Goal: Information Seeking & Learning: Check status

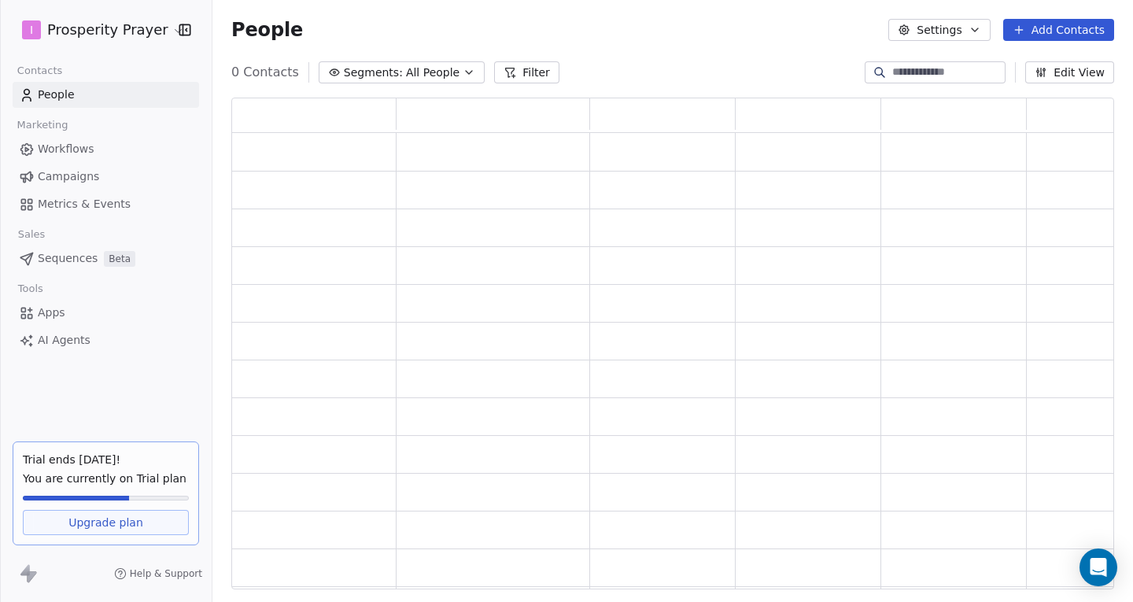
scroll to position [480, 871]
click at [50, 175] on span "Campaigns" at bounding box center [68, 176] width 61 height 17
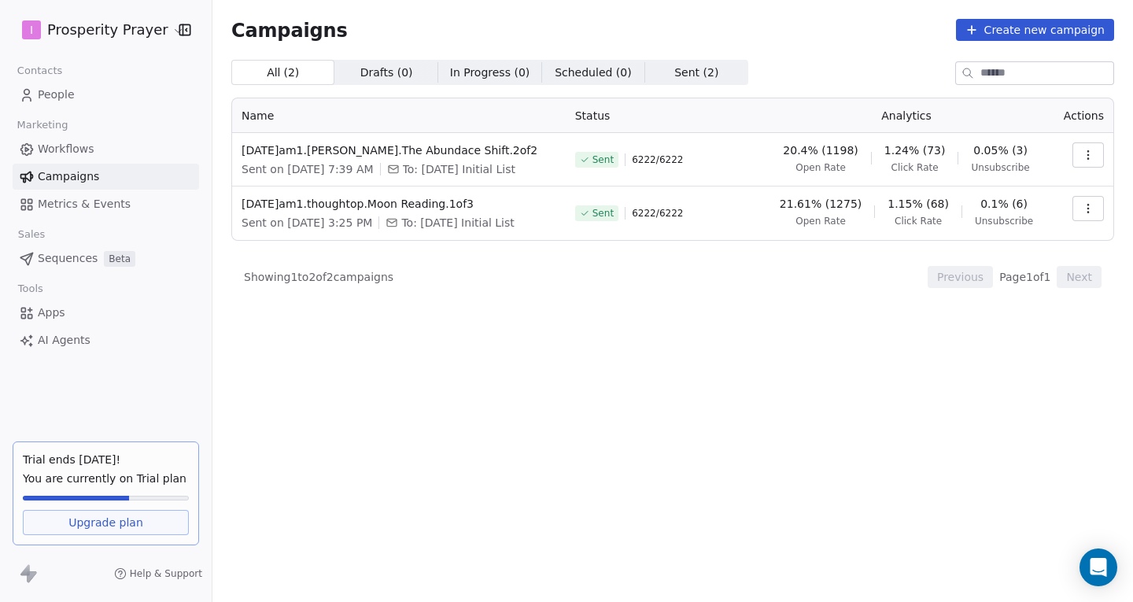
click at [73, 308] on link "Apps" at bounding box center [106, 313] width 186 height 26
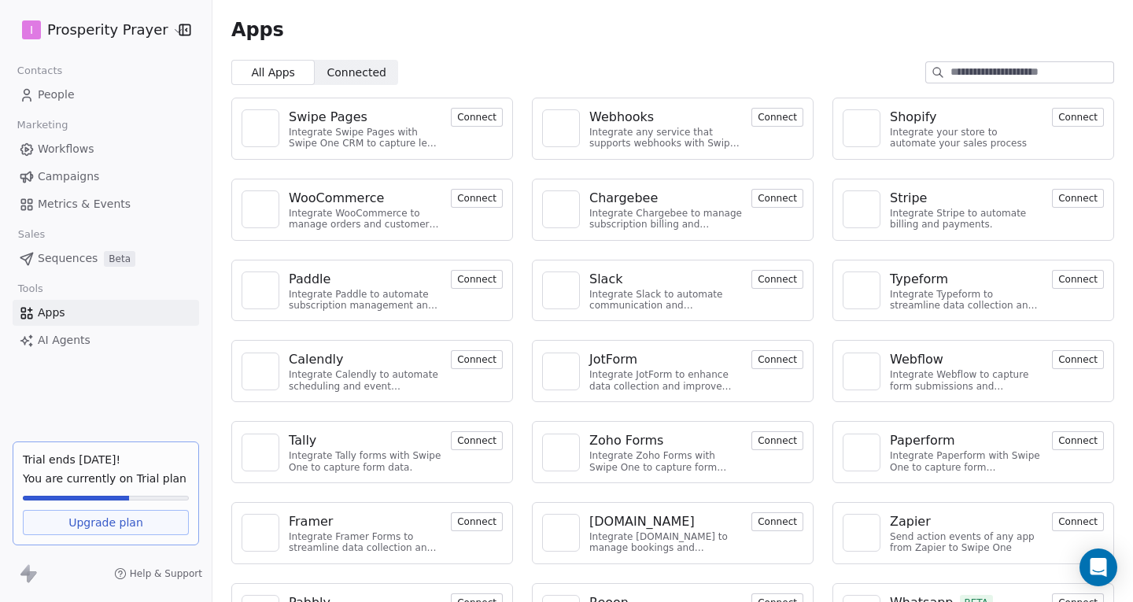
click at [83, 338] on span "AI Agents" at bounding box center [64, 340] width 53 height 17
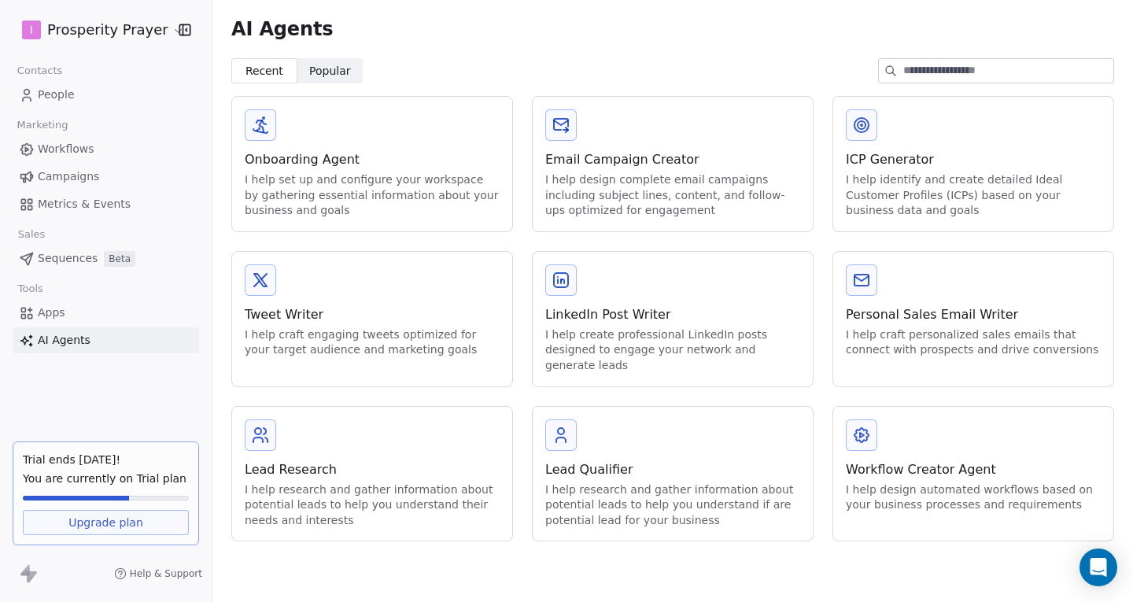
click at [55, 148] on span "Workflows" at bounding box center [66, 149] width 57 height 17
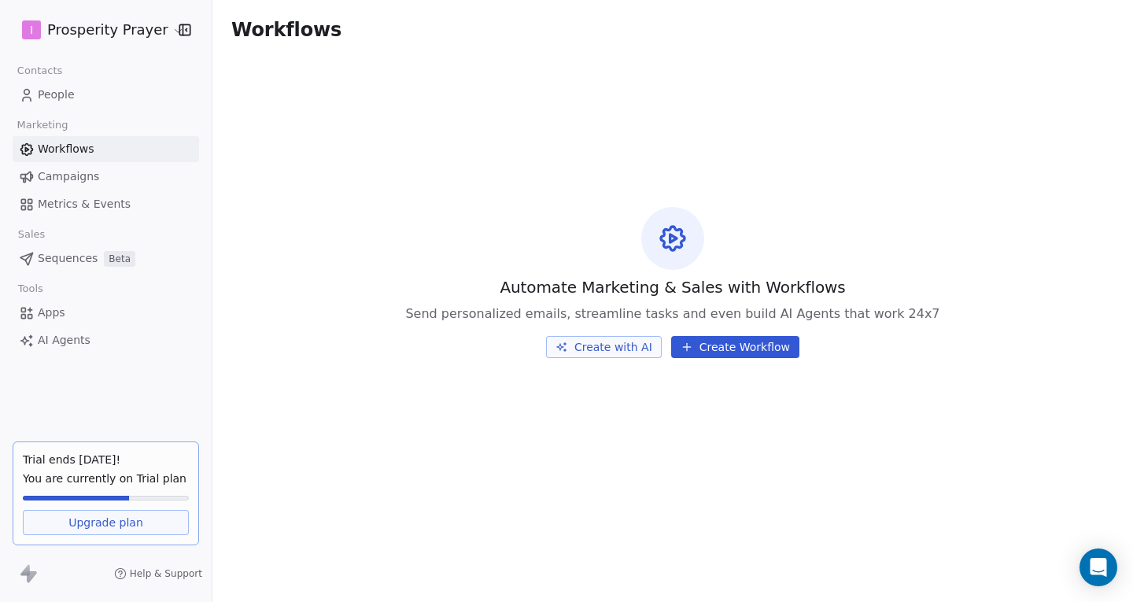
click at [48, 87] on span "People" at bounding box center [56, 95] width 37 height 17
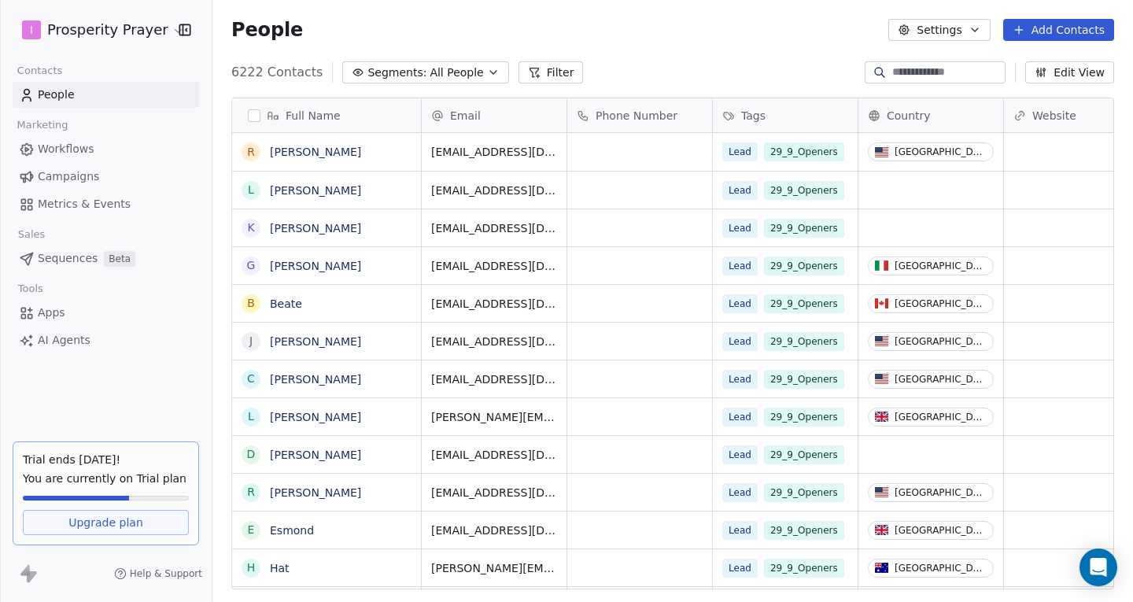
scroll to position [518, 909]
click at [170, 31] on html "I Prosperity Prayer Contacts People Marketing Workflows Campaigns Metrics & Eve…" at bounding box center [566, 301] width 1133 height 602
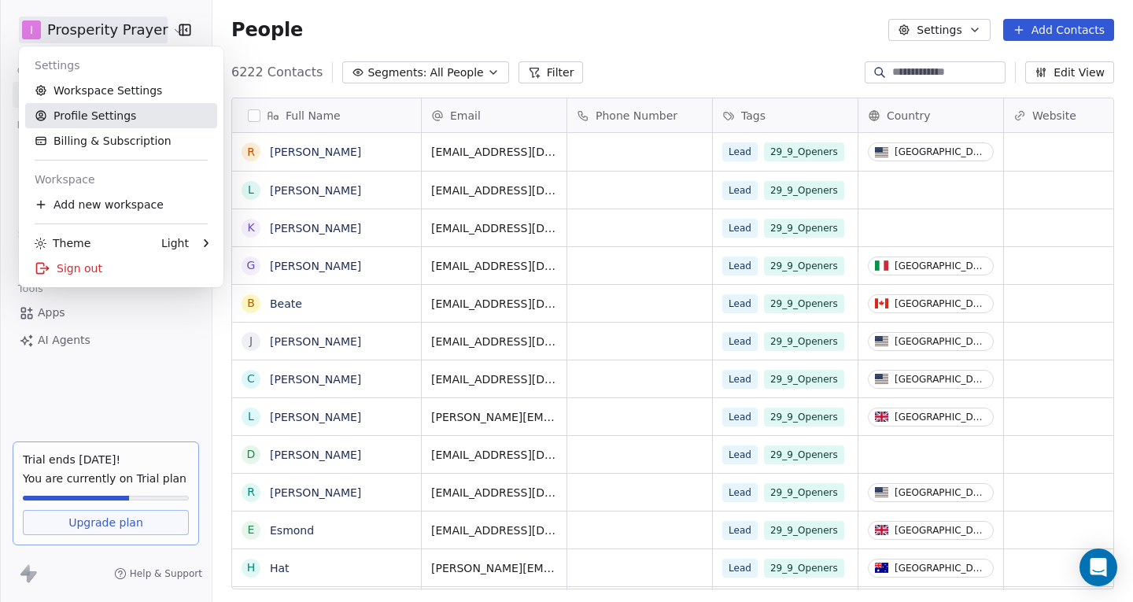
click at [113, 119] on link "Profile Settings" at bounding box center [121, 115] width 192 height 25
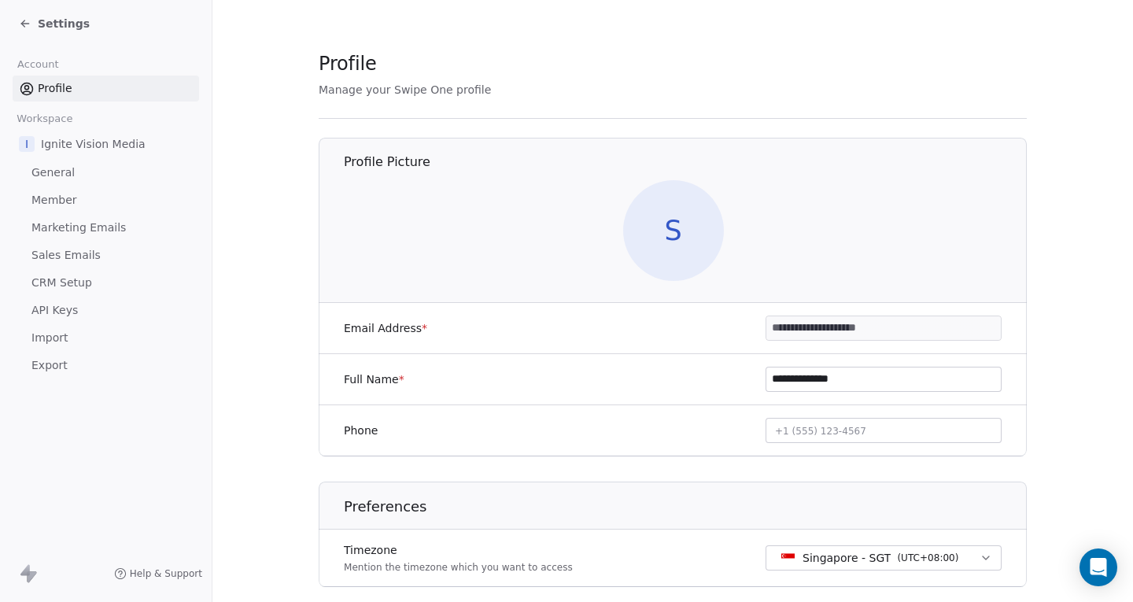
click at [79, 260] on span "Sales Emails" at bounding box center [65, 255] width 69 height 17
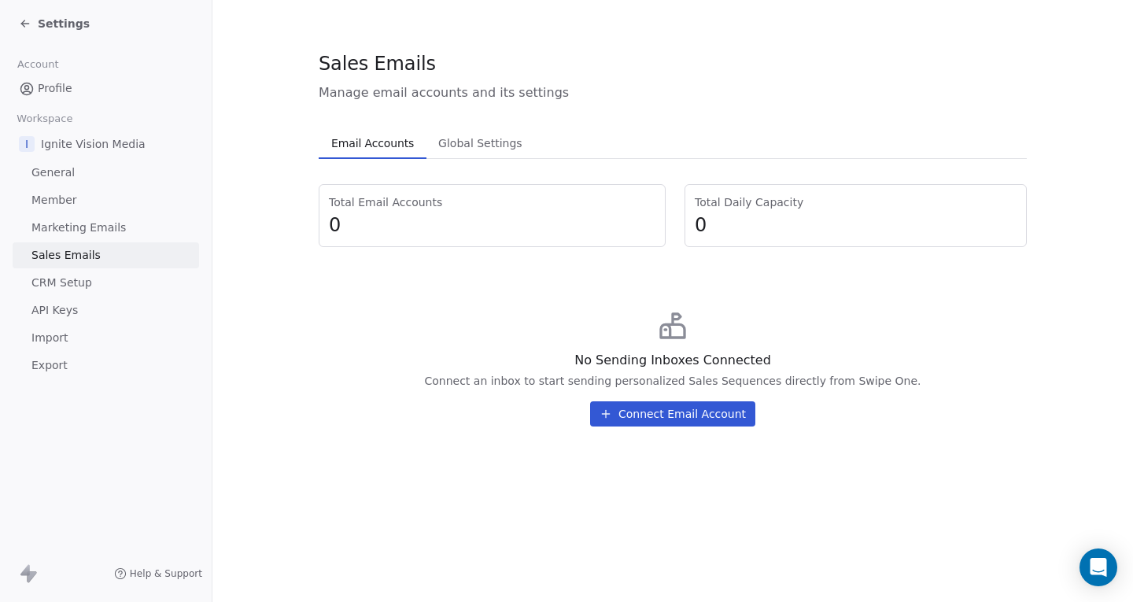
click at [83, 220] on span "Marketing Emails" at bounding box center [78, 228] width 94 height 17
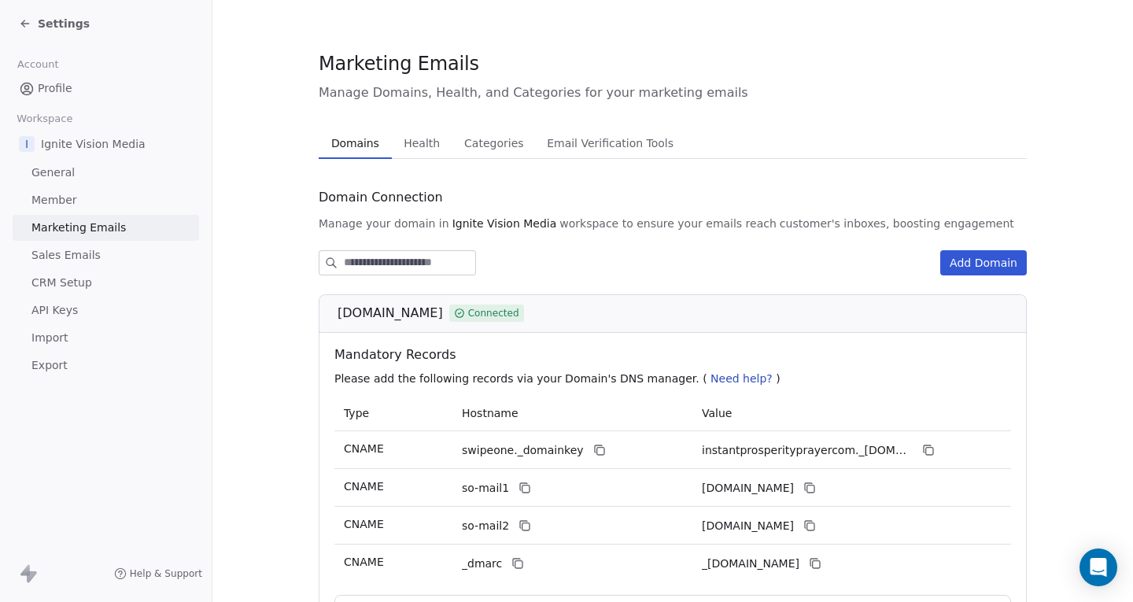
click at [408, 146] on span "Health" at bounding box center [421, 143] width 49 height 22
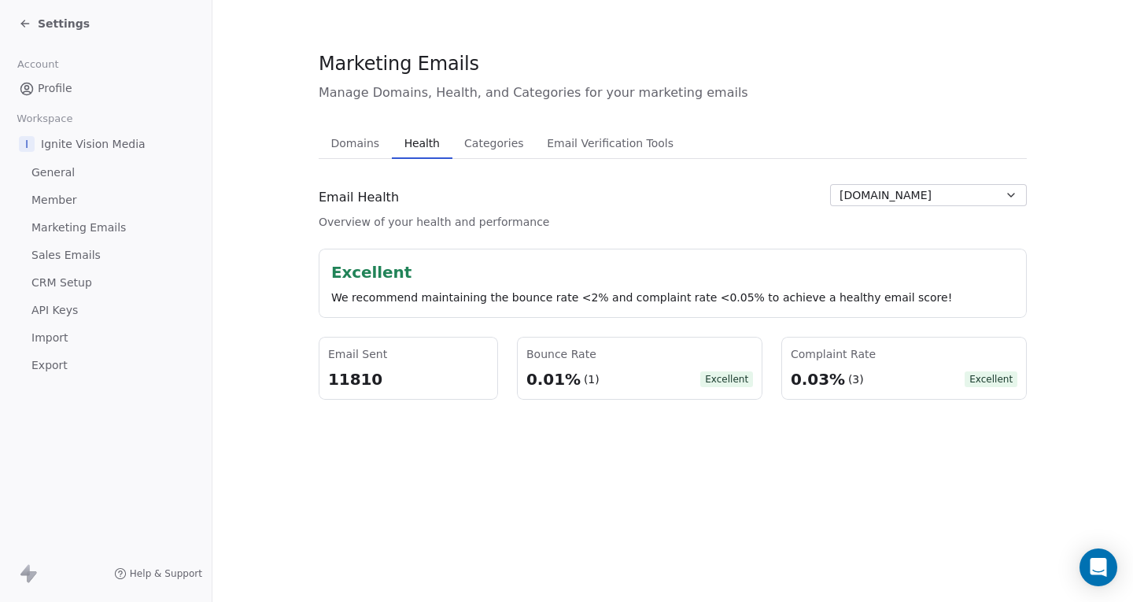
click at [517, 135] on span "Categories" at bounding box center [494, 143] width 72 height 22
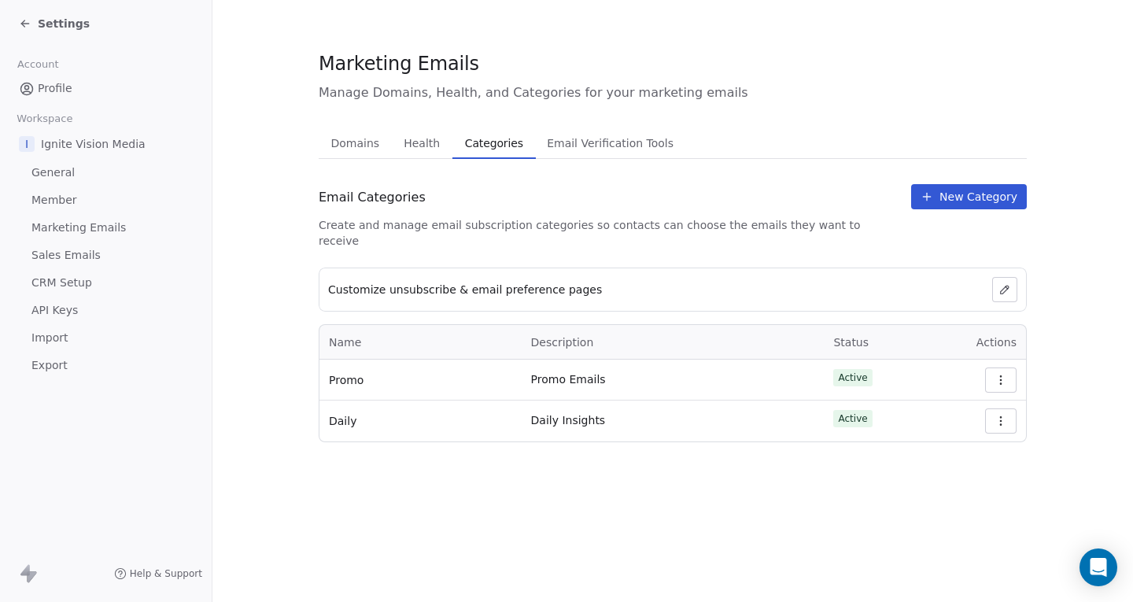
click at [572, 139] on span "Email Verification Tools" at bounding box center [610, 143] width 139 height 22
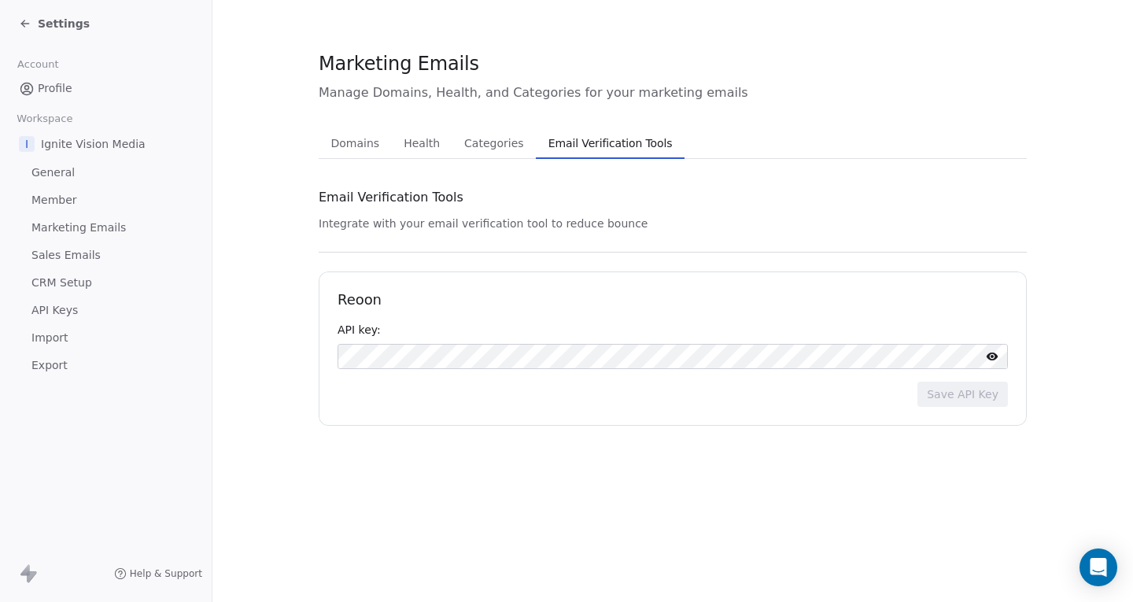
click at [29, 21] on icon at bounding box center [25, 23] width 13 height 13
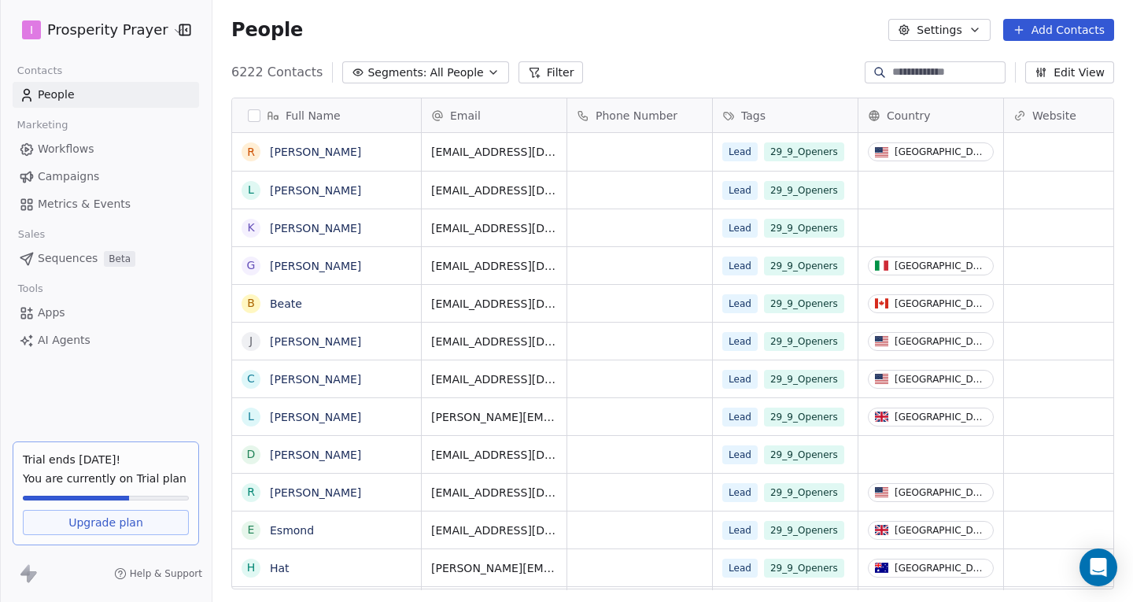
scroll to position [518, 909]
click at [91, 173] on span "Campaigns" at bounding box center [68, 176] width 61 height 17
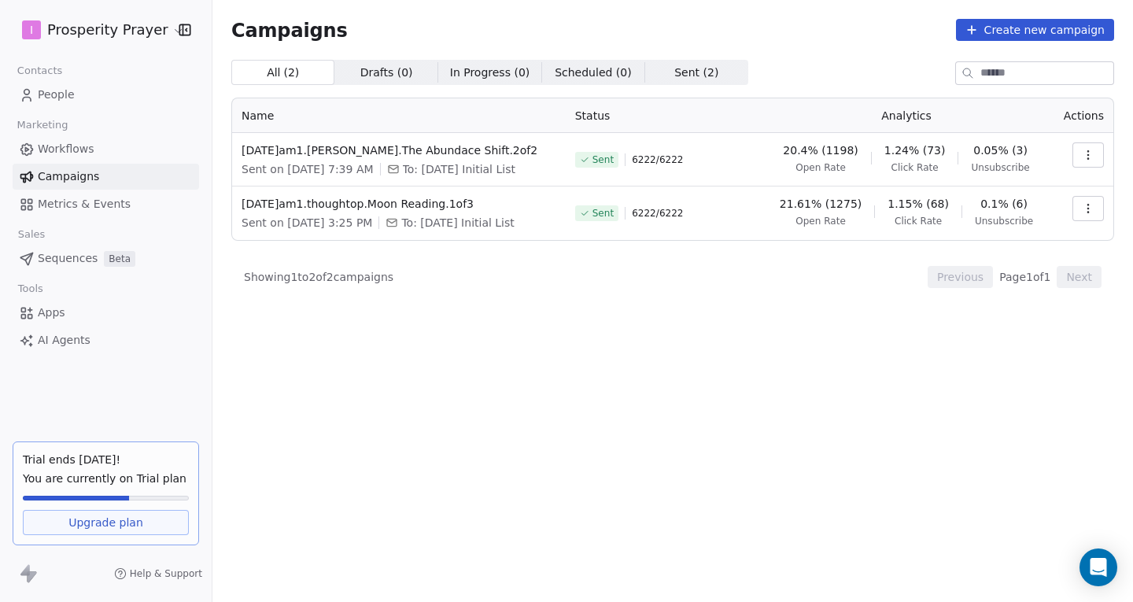
click at [1087, 153] on icon "button" at bounding box center [1088, 155] width 13 height 13
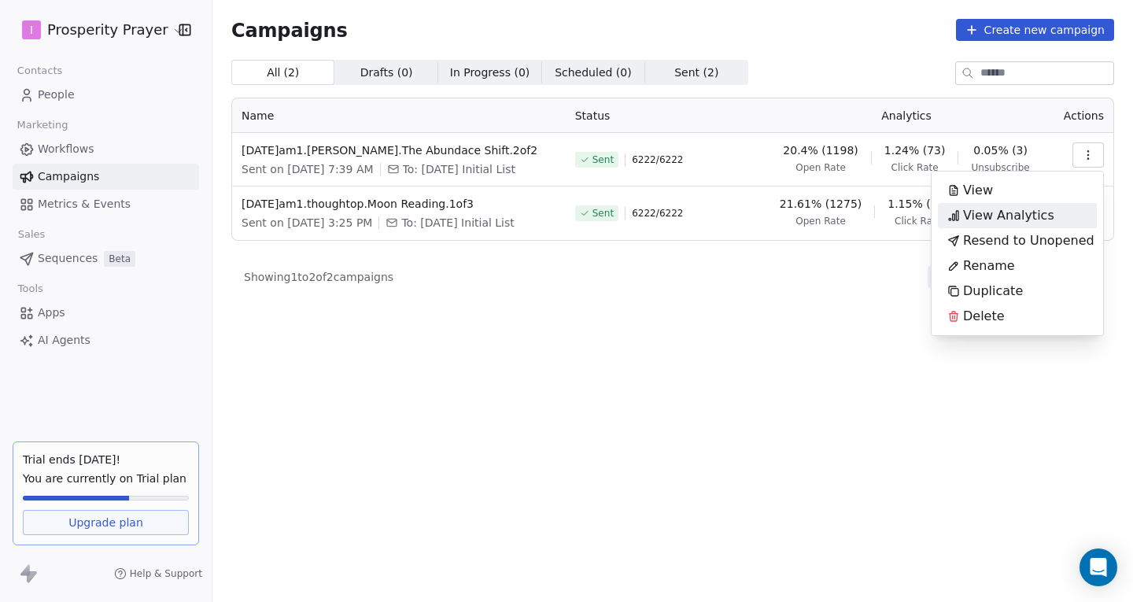
click at [1016, 218] on span "View Analytics" at bounding box center [1008, 215] width 91 height 19
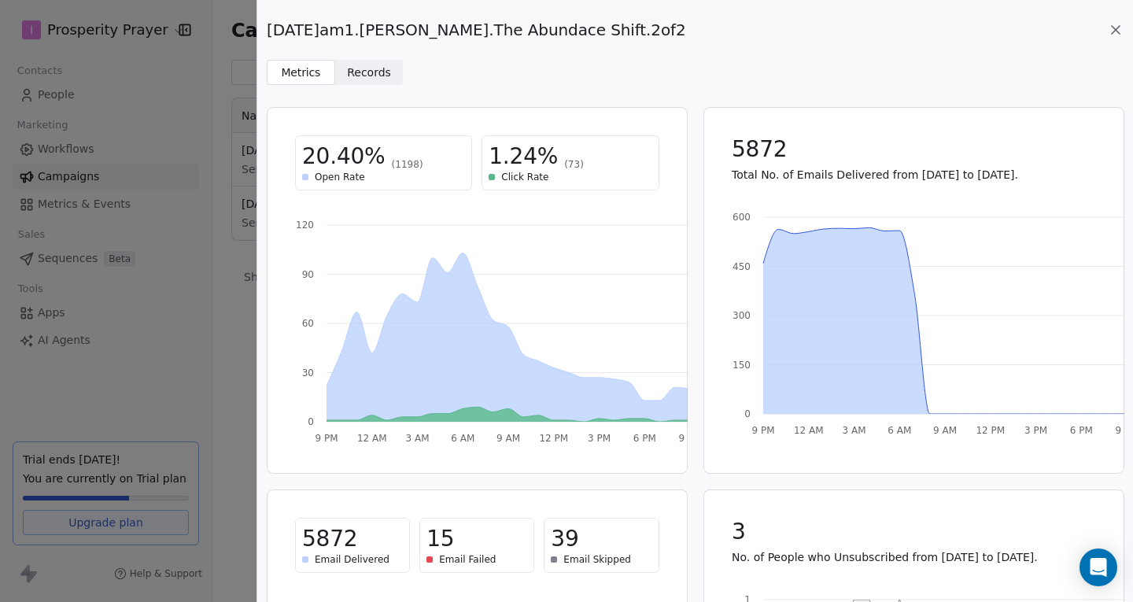
click at [1113, 31] on icon at bounding box center [1116, 30] width 8 height 8
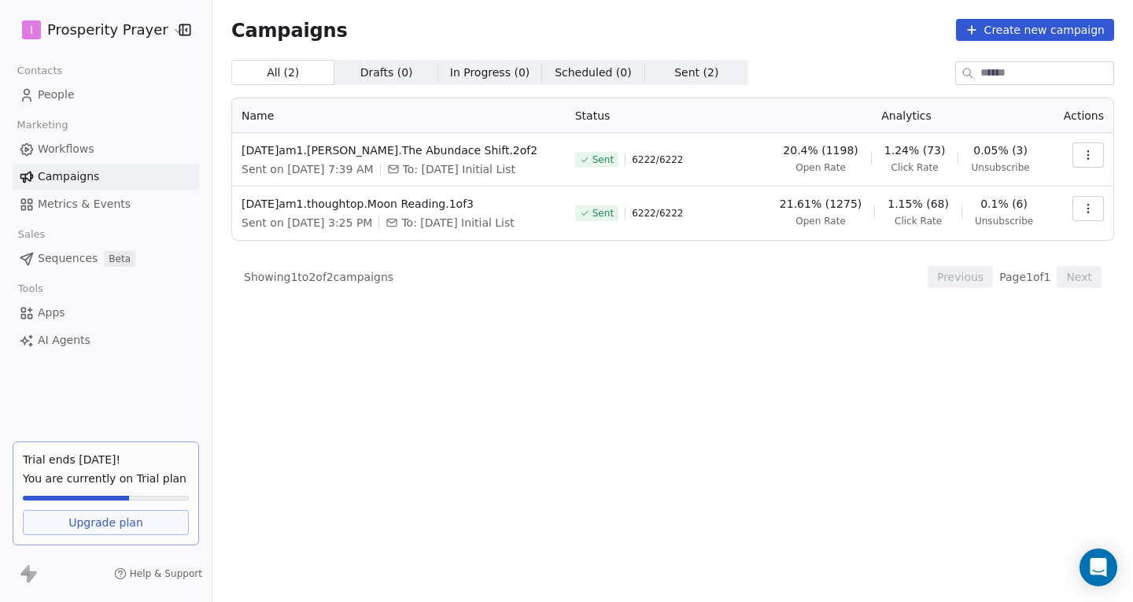
click at [1095, 204] on button "button" at bounding box center [1088, 208] width 31 height 25
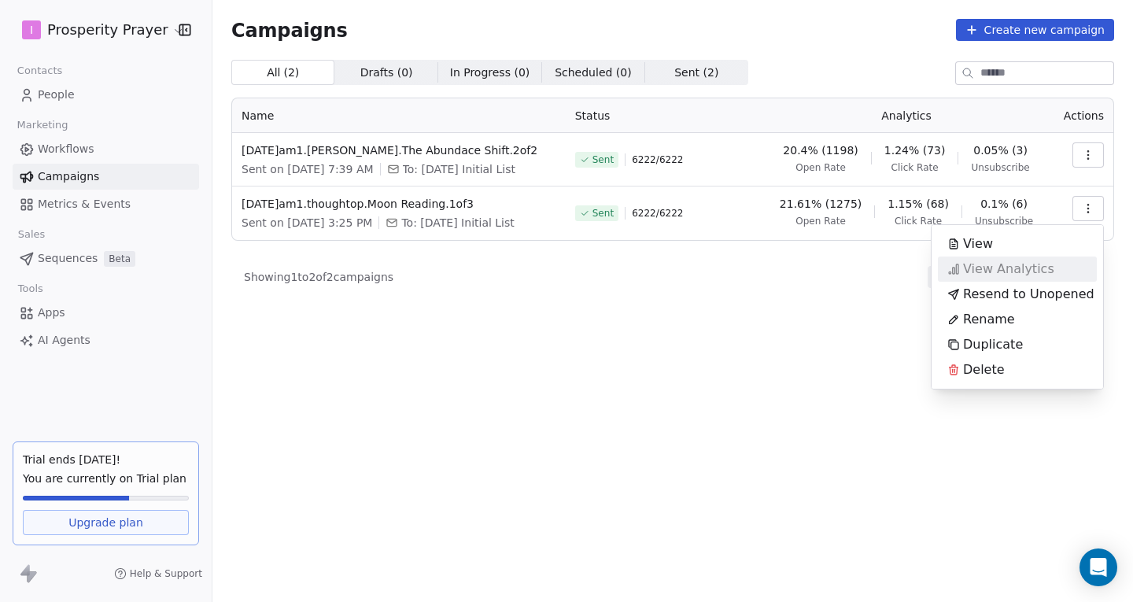
click at [1017, 277] on span "View Analytics" at bounding box center [1008, 269] width 91 height 19
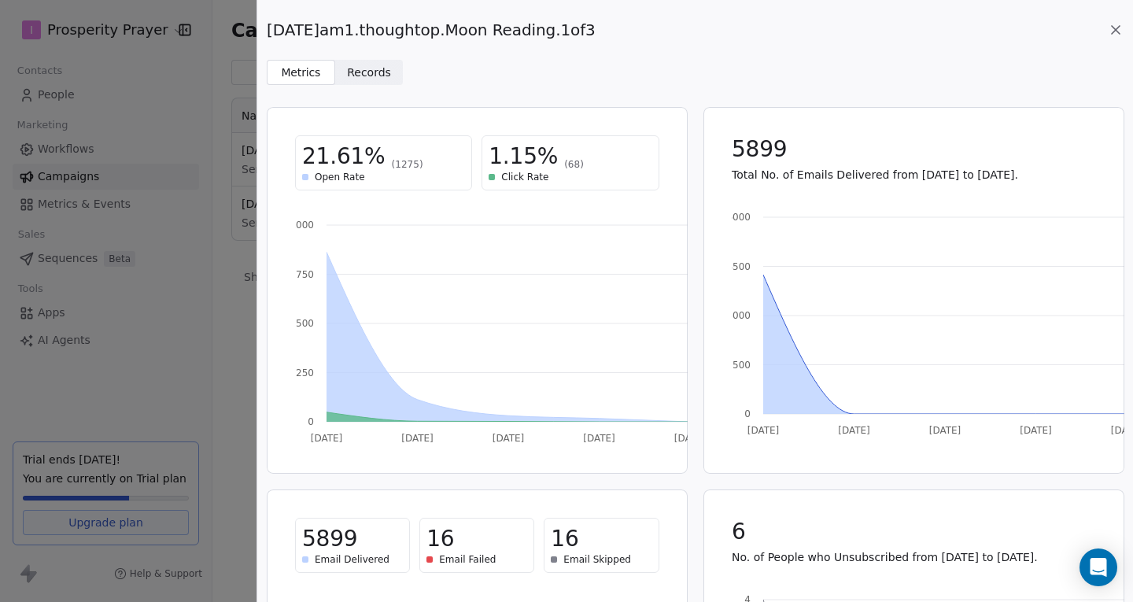
click at [350, 71] on span "Records" at bounding box center [369, 73] width 44 height 17
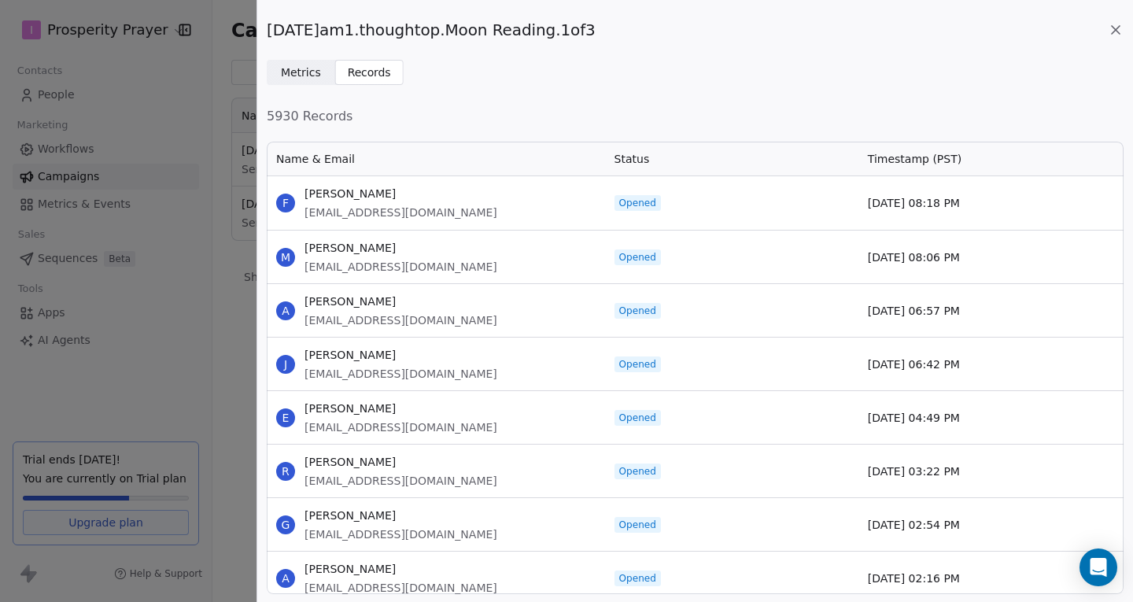
scroll to position [442, 845]
click at [306, 68] on span "Metrics" at bounding box center [301, 73] width 40 height 17
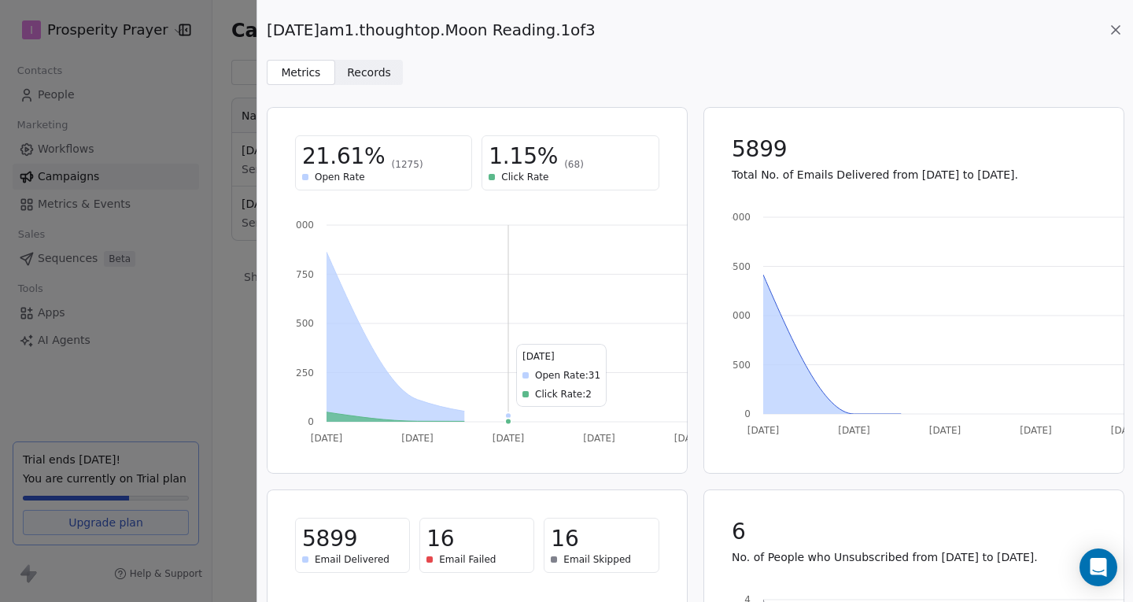
scroll to position [264, 0]
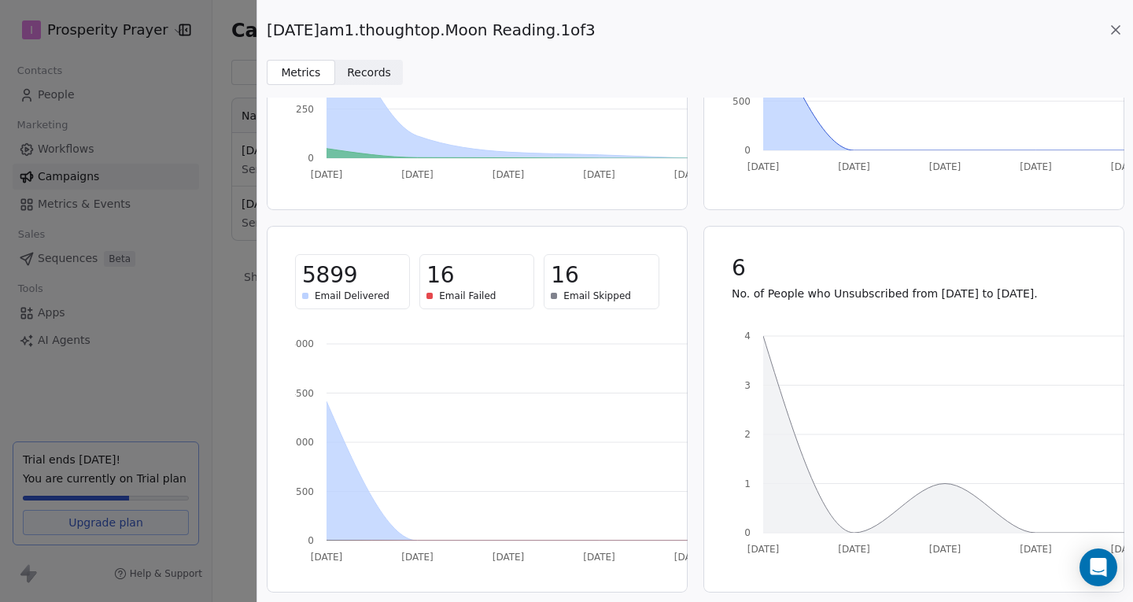
click at [1115, 20] on div "[DATE]am1.thoughtop.Moon Reading.1of3" at bounding box center [695, 30] width 857 height 22
click at [1113, 24] on icon at bounding box center [1116, 30] width 16 height 16
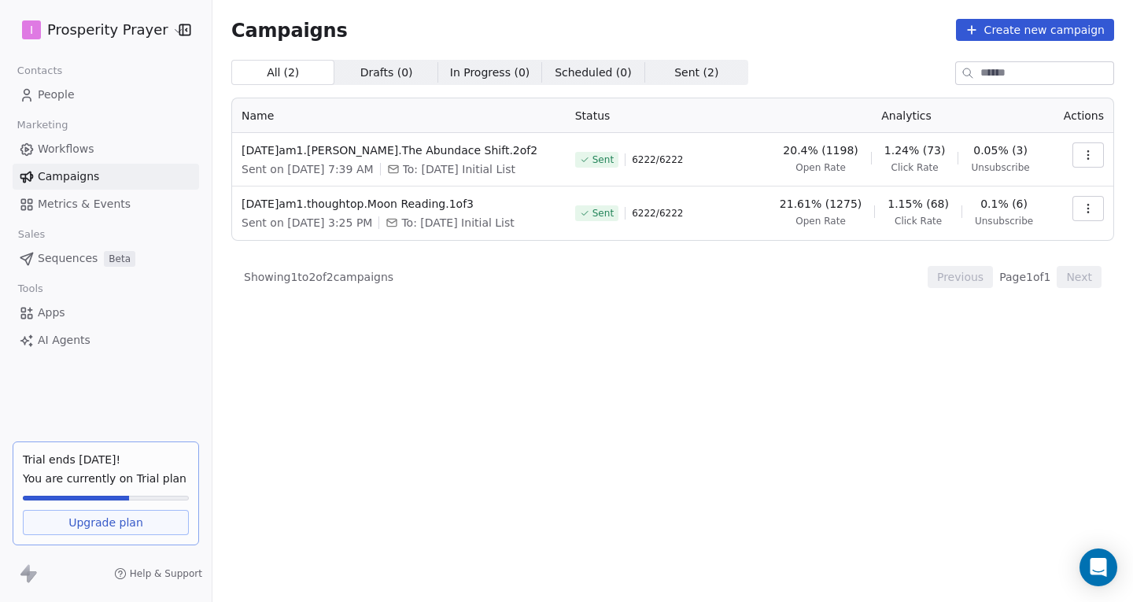
click at [1094, 150] on icon "button" at bounding box center [1088, 155] width 13 height 13
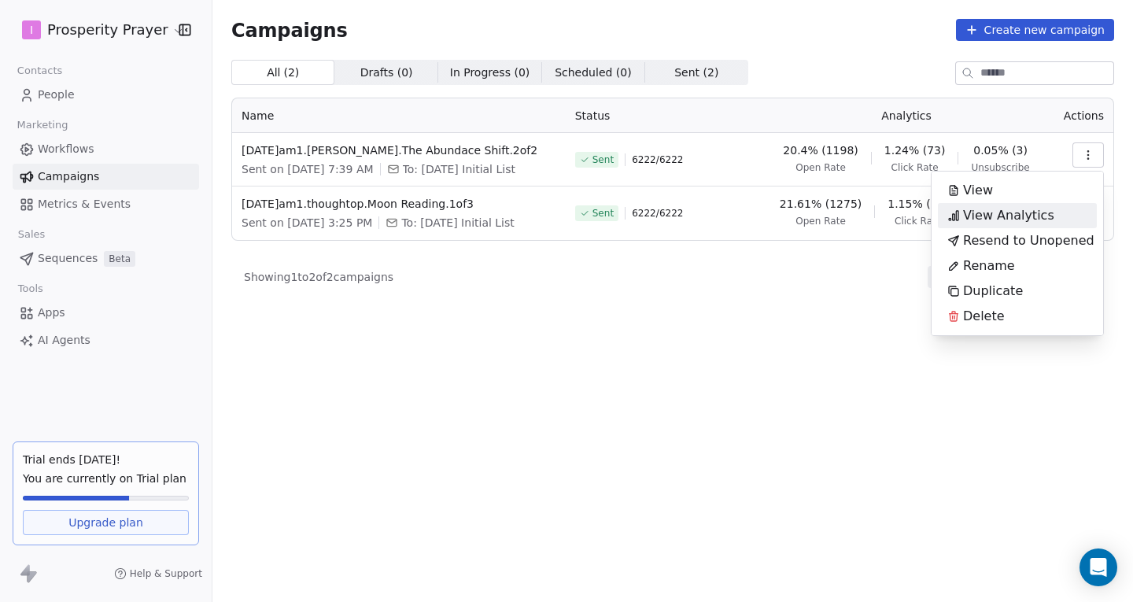
click at [1025, 204] on div "View Analytics" at bounding box center [1001, 215] width 126 height 25
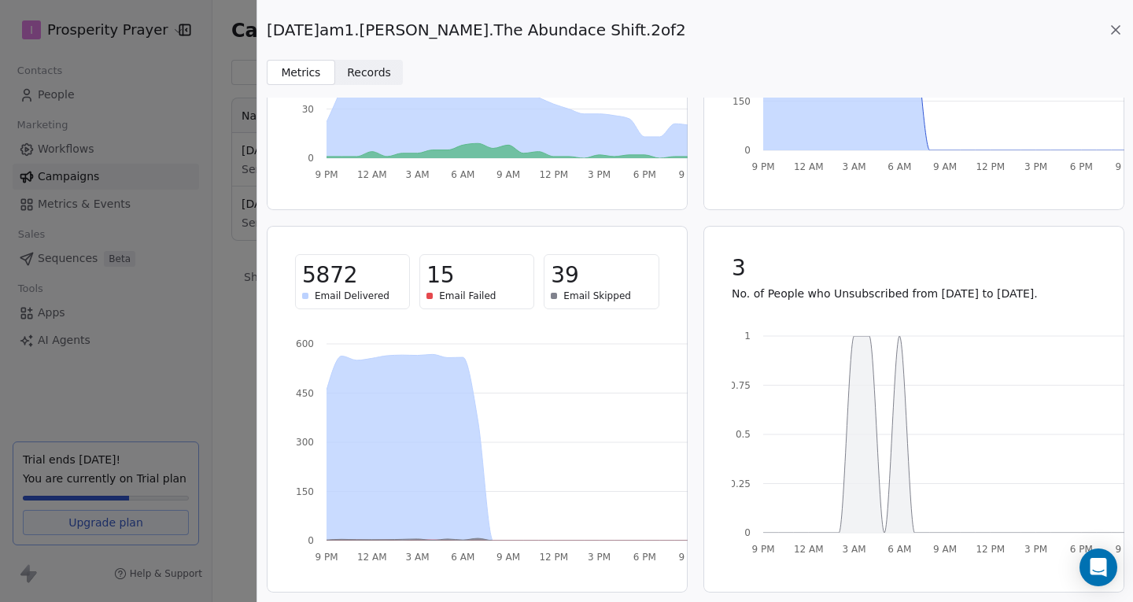
scroll to position [0, 0]
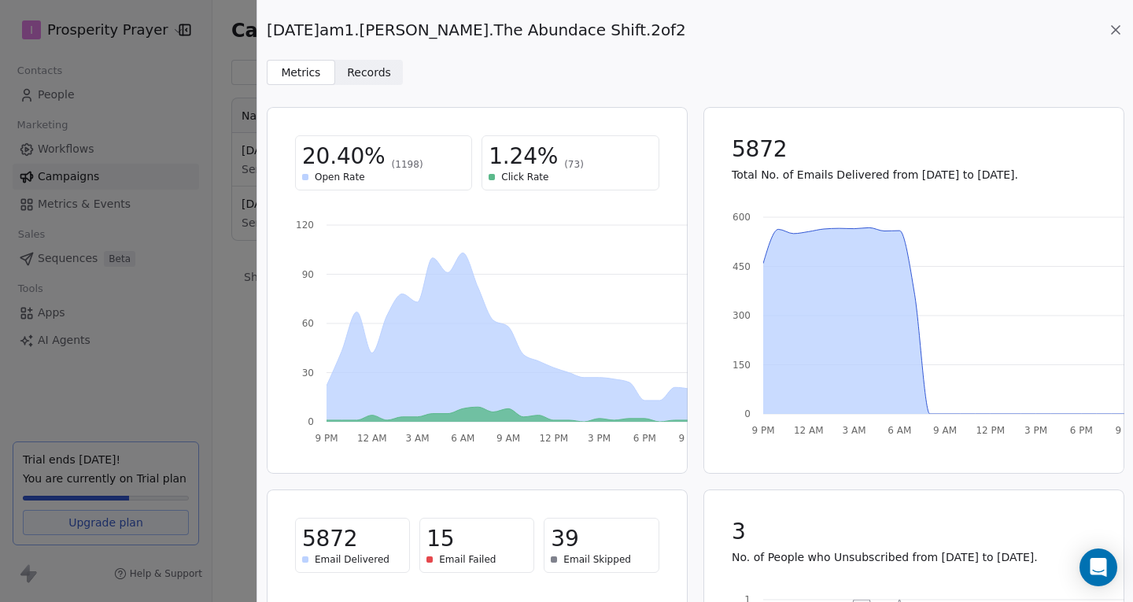
click at [360, 77] on span "Records" at bounding box center [369, 73] width 44 height 17
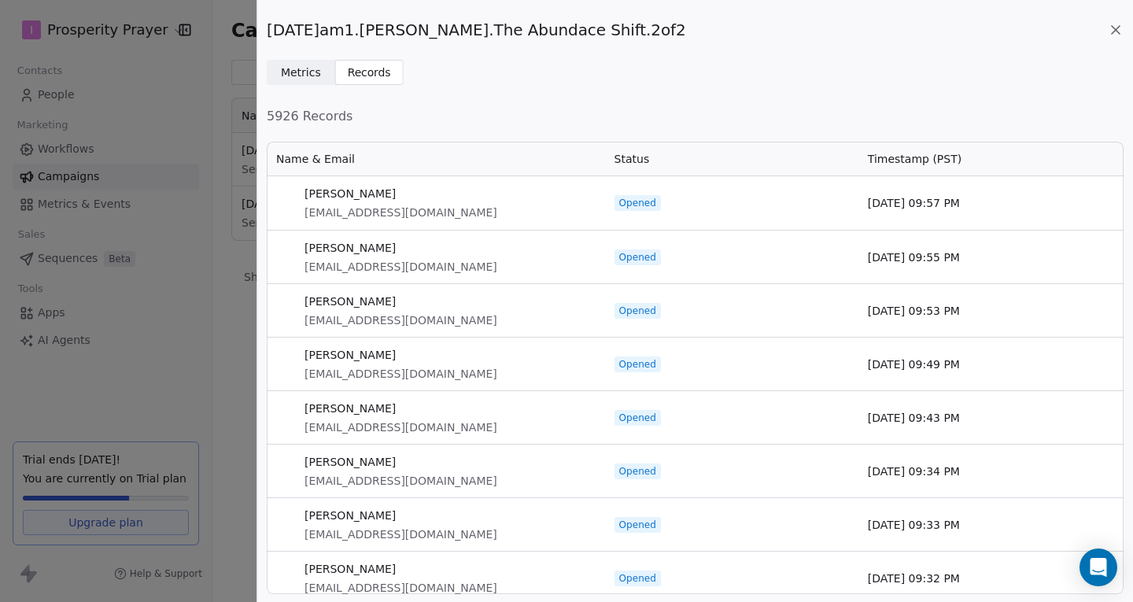
scroll to position [442, 845]
click at [301, 71] on span "Metrics" at bounding box center [301, 73] width 40 height 17
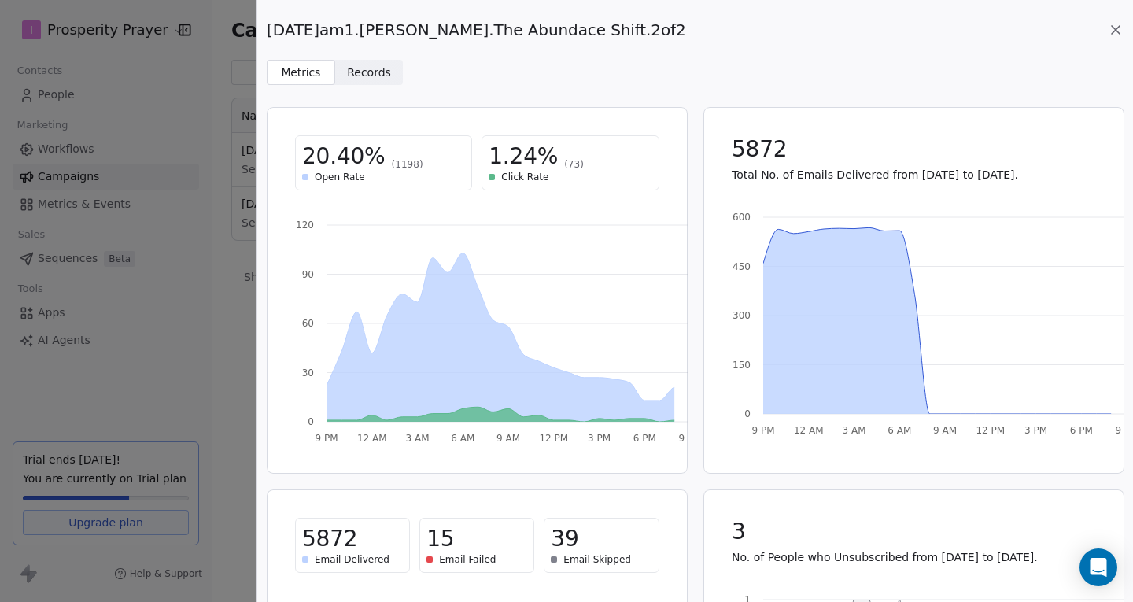
click at [1114, 29] on icon at bounding box center [1116, 30] width 8 height 8
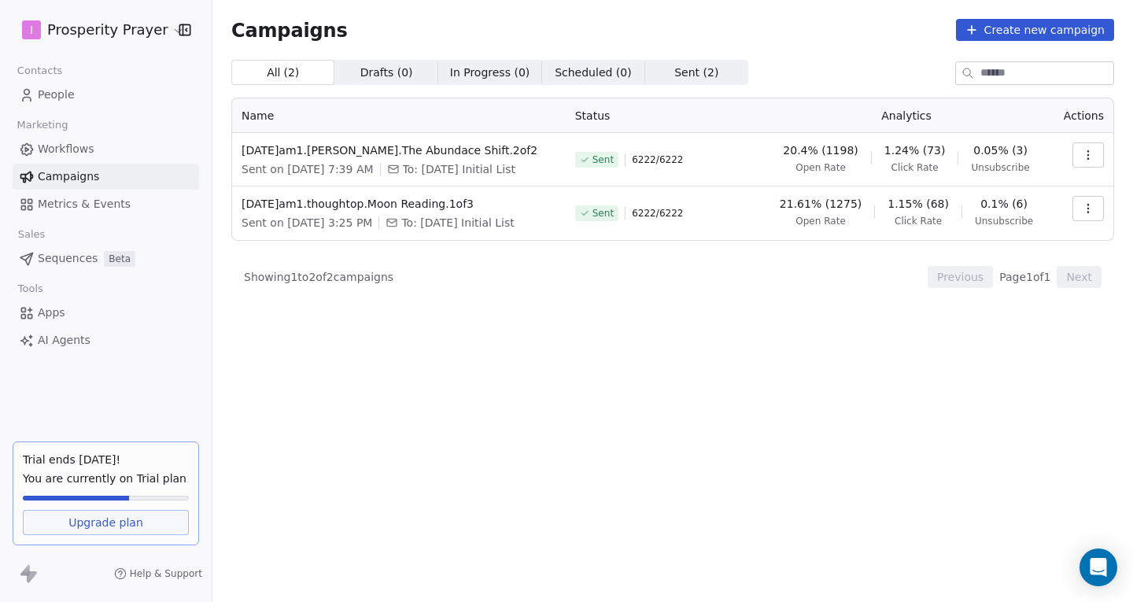
click at [1082, 209] on icon "button" at bounding box center [1088, 208] width 13 height 13
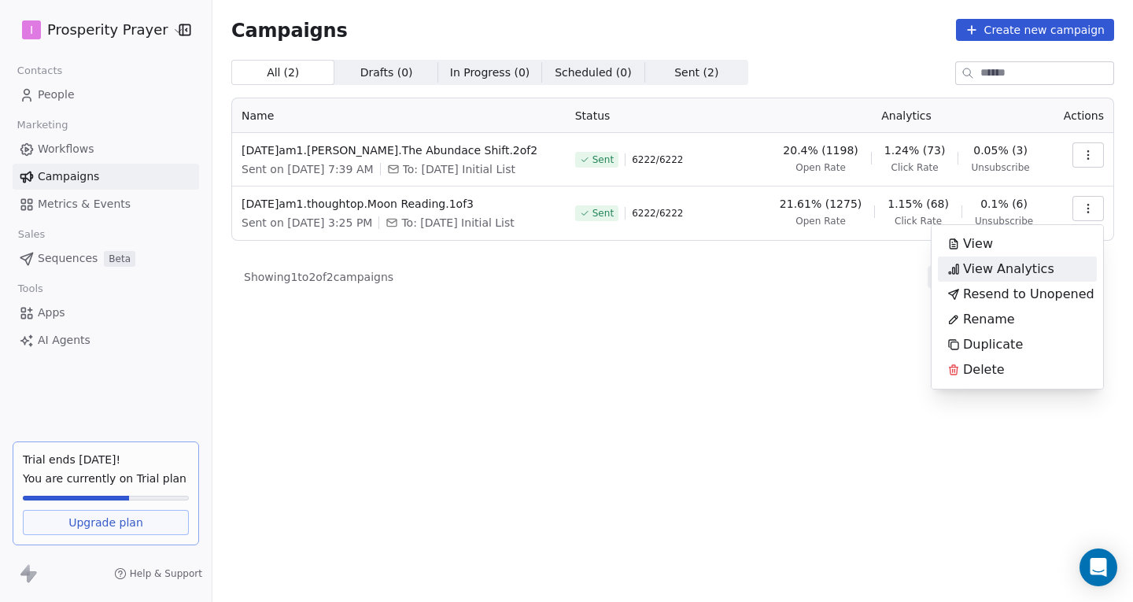
click at [1028, 272] on span "View Analytics" at bounding box center [1008, 269] width 91 height 19
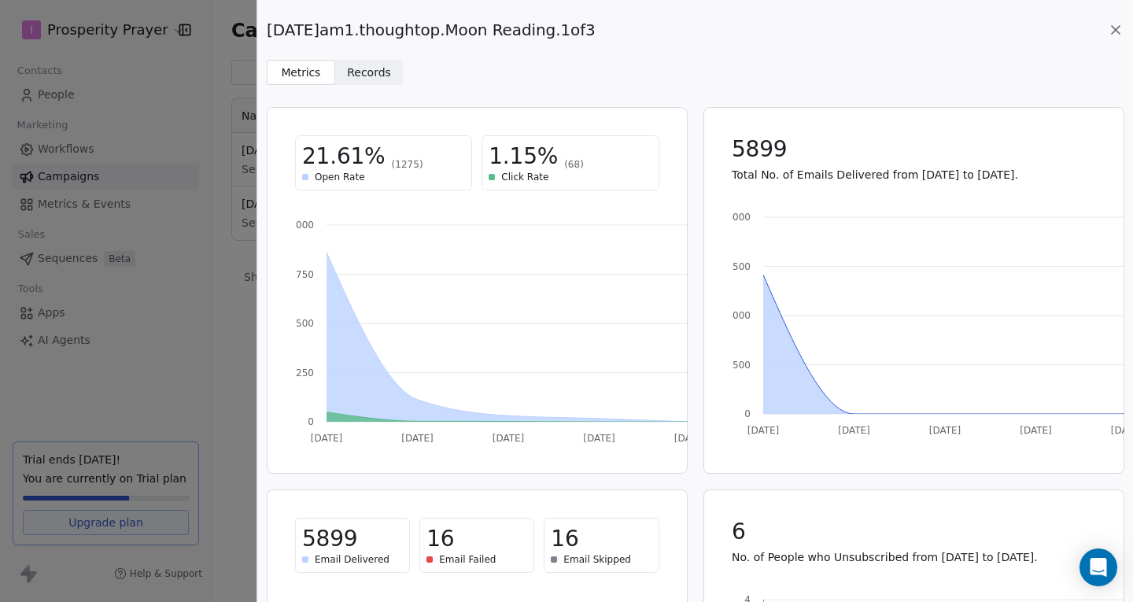
click at [1118, 37] on icon at bounding box center [1116, 30] width 16 height 16
